Goal: Task Accomplishment & Management: Complete application form

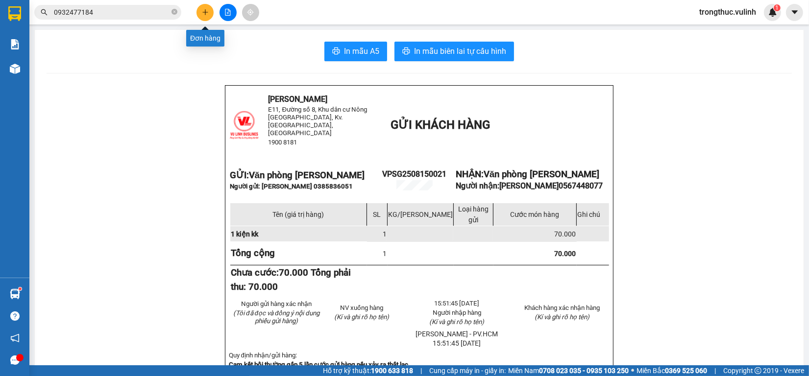
click at [208, 8] on button at bounding box center [204, 12] width 17 height 17
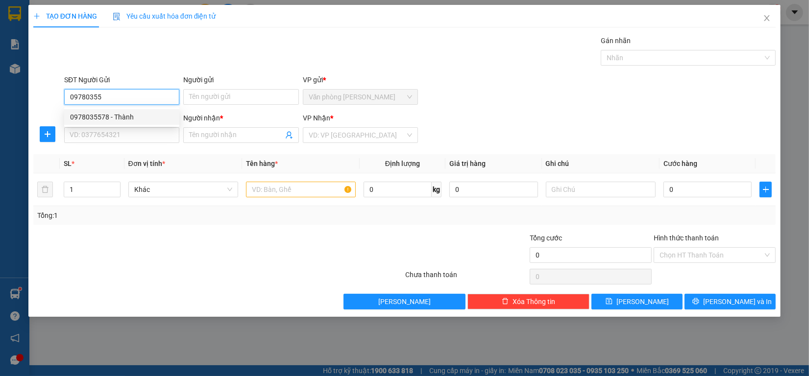
click at [142, 114] on div "0978035578 - Thành" at bounding box center [121, 117] width 103 height 11
type input "0978035578"
type input "Thành"
type input "0907471010"
type input "Phi"
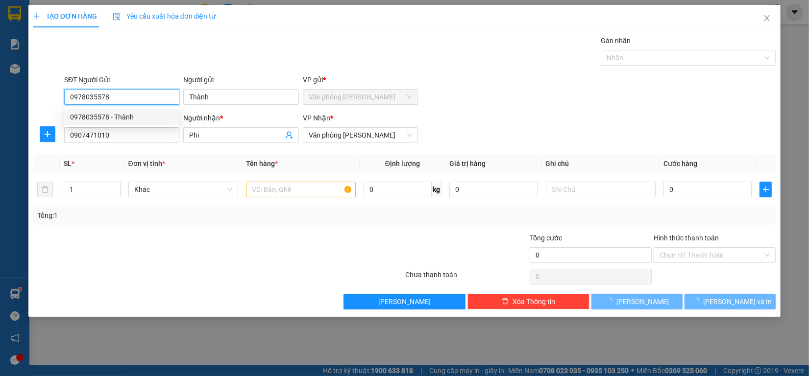
type input "60.000"
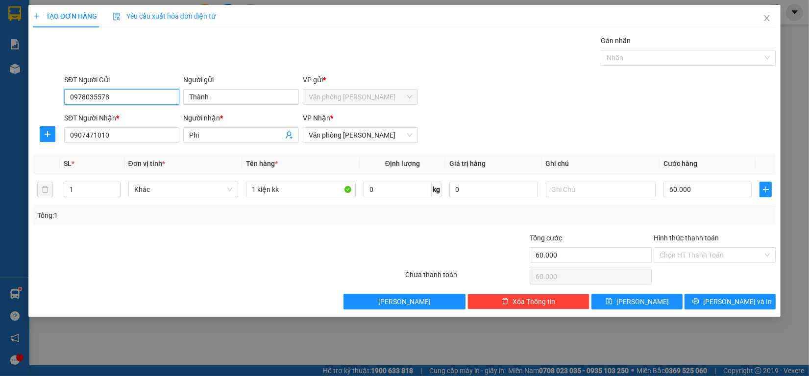
type input "0978035578"
drag, startPoint x: 130, startPoint y: 152, endPoint x: 132, endPoint y: 146, distance: 6.2
click at [131, 148] on div "Transit Pickup Surcharge Ids Transit Deliver Surcharge Ids Transit Deliver Surc…" at bounding box center [404, 172] width 742 height 274
click at [141, 135] on input "0907471010" at bounding box center [121, 135] width 115 height 16
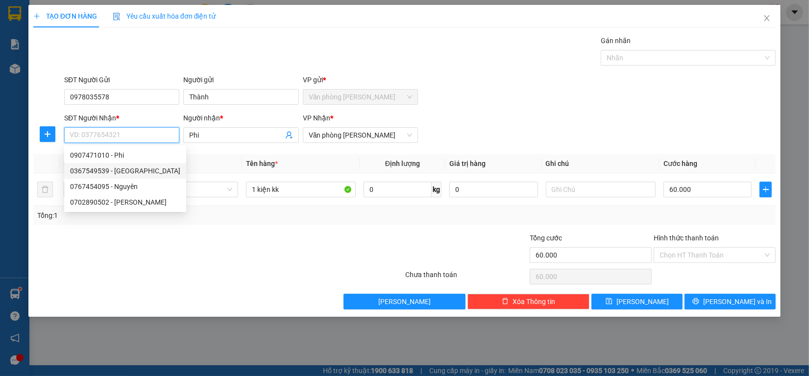
click at [128, 168] on div "0367549539 - [GEOGRAPHIC_DATA]" at bounding box center [125, 171] width 110 height 11
type input "0367549539"
type input "[PERSON_NAME]"
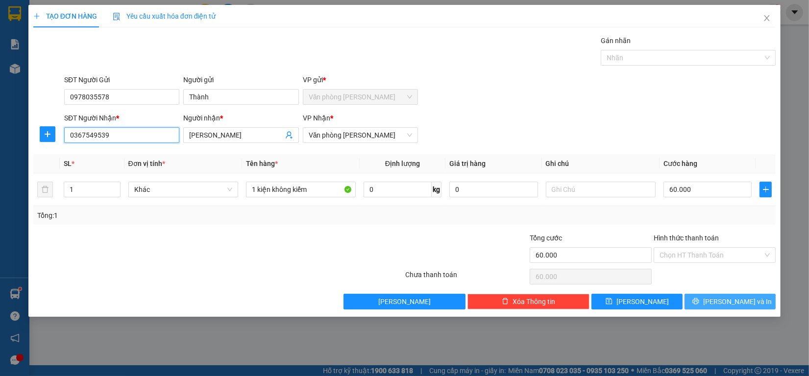
type input "0367549539"
click at [704, 299] on button "[PERSON_NAME] và In" at bounding box center [729, 302] width 91 height 16
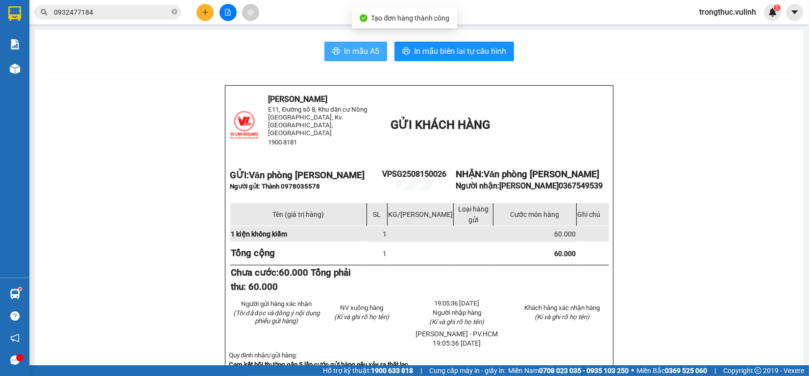
click at [356, 49] on span "In mẫu A5" at bounding box center [361, 51] width 35 height 12
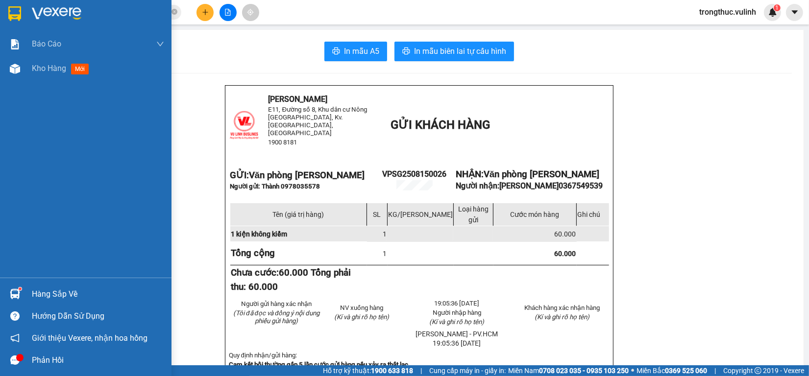
click at [33, 297] on div "Hàng sắp về" at bounding box center [98, 294] width 132 height 15
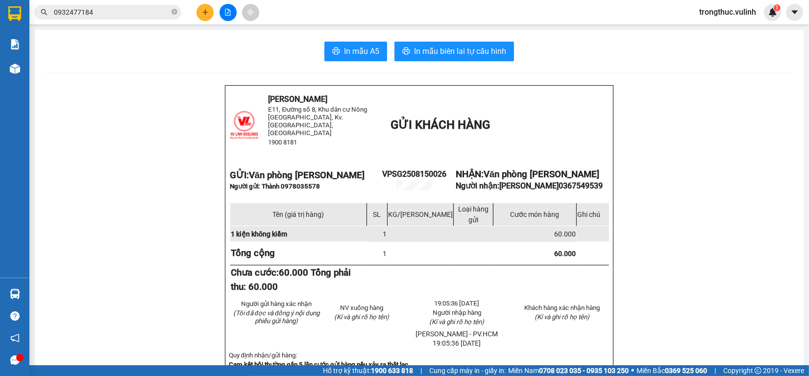
drag, startPoint x: 633, startPoint y: 192, endPoint x: 625, endPoint y: 190, distance: 7.5
click at [625, 190] on section "Kết quả tìm kiếm ( 71 ) Bộ lọc [PERSON_NAME] thái Món hàng Tổng cước Chưa cước …" at bounding box center [404, 188] width 809 height 376
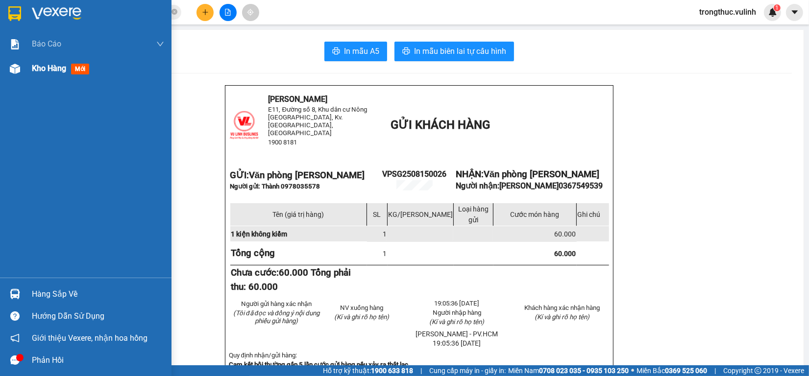
click at [3, 75] on div "Kho hàng mới" at bounding box center [85, 68] width 171 height 24
